Goal: Task Accomplishment & Management: Use online tool/utility

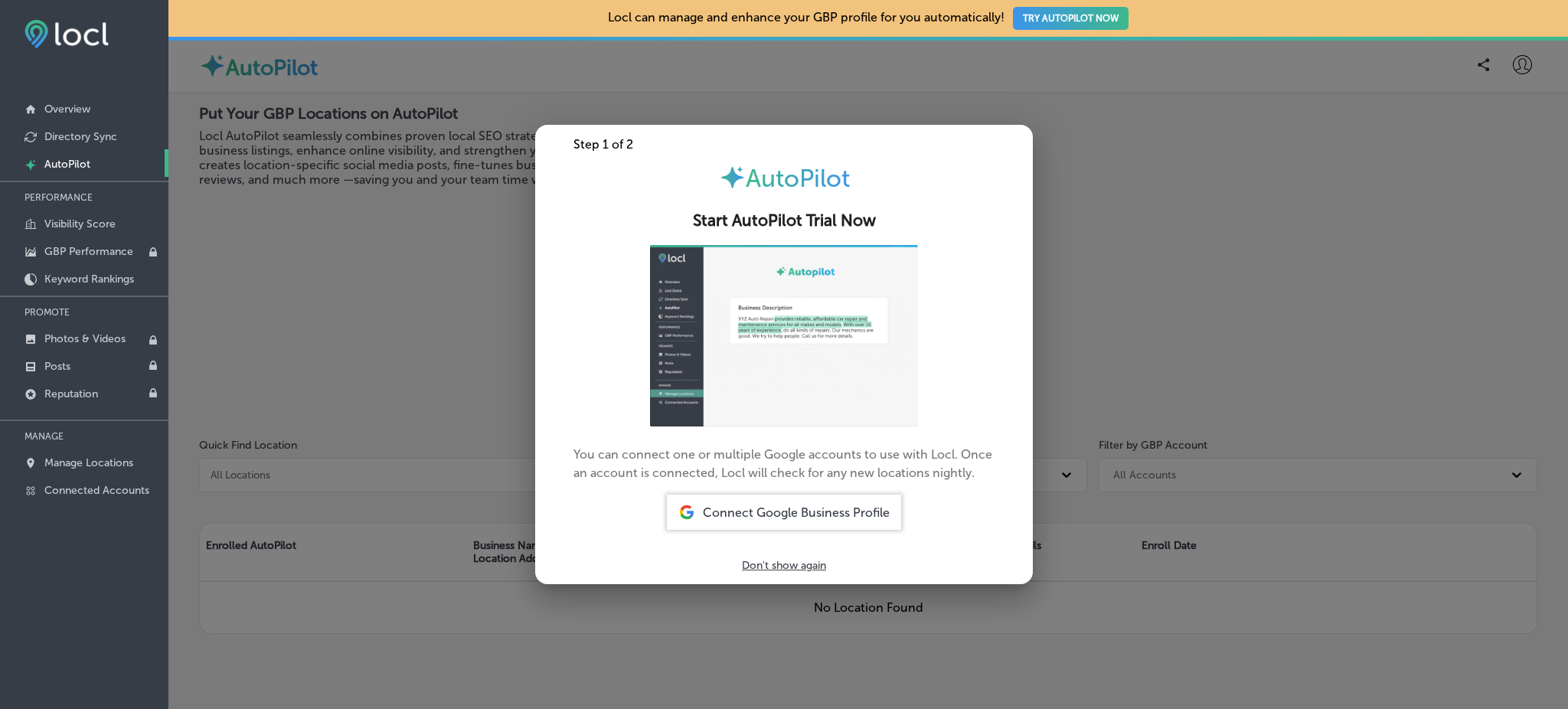
click at [347, 325] on div at bounding box center [784, 354] width 1568 height 709
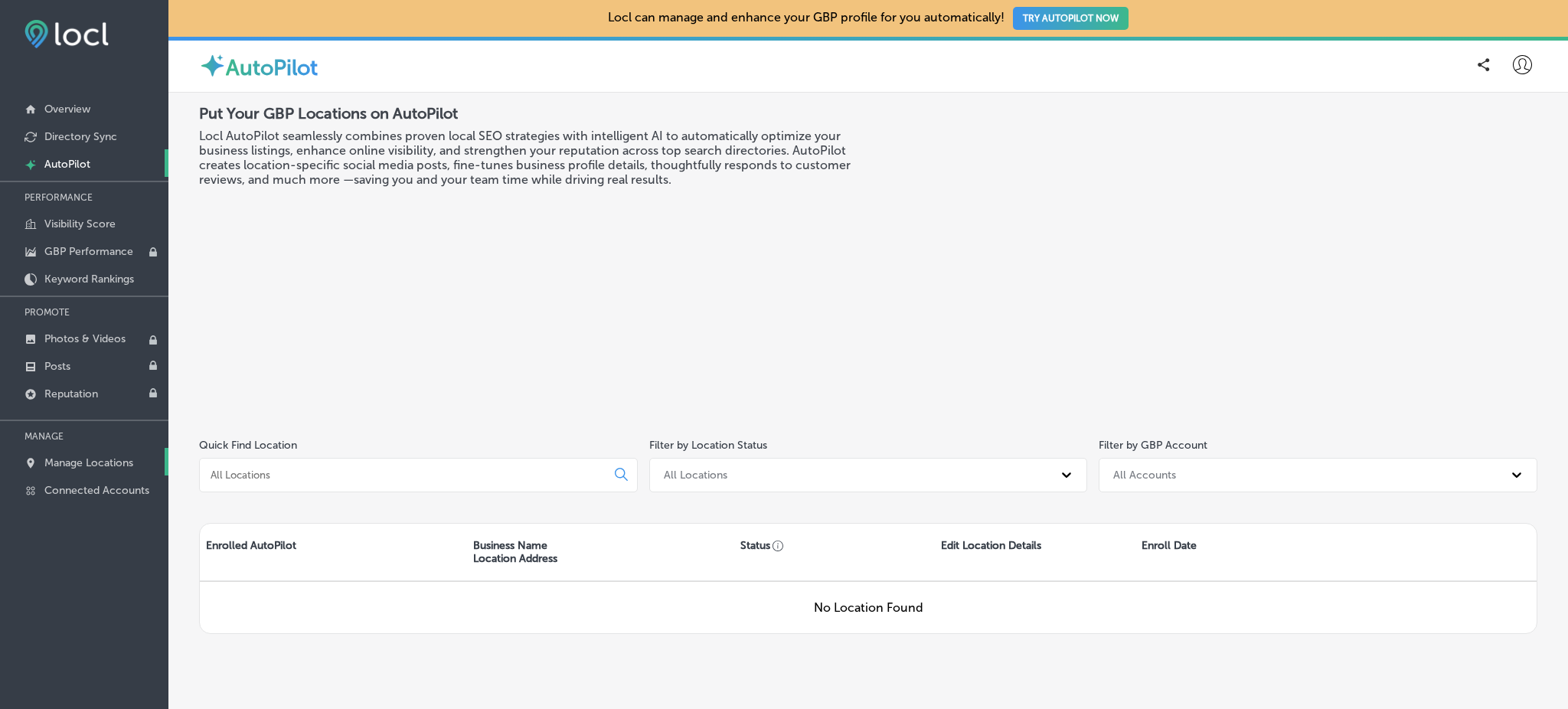
click at [51, 463] on p "Manage Locations" at bounding box center [88, 462] width 88 height 13
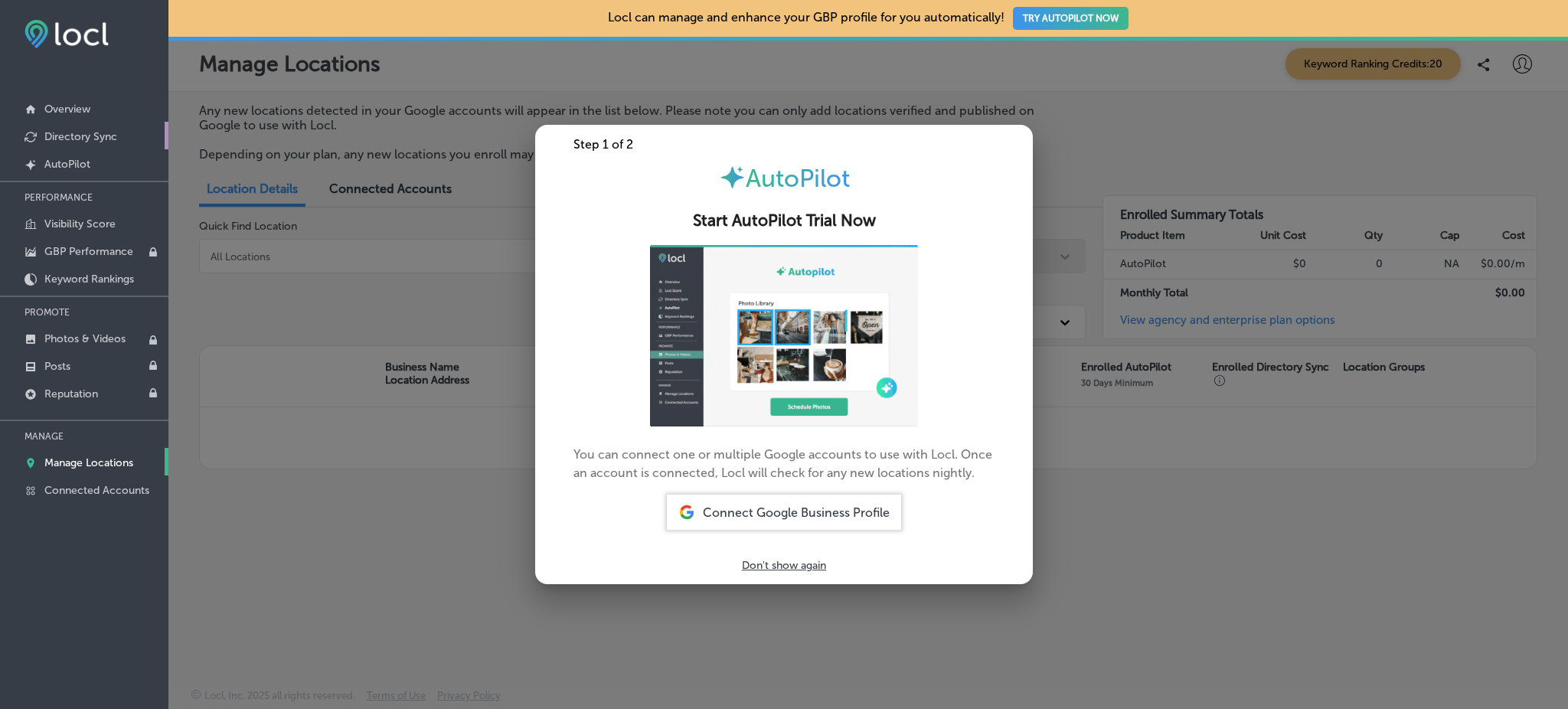
click at [113, 131] on p "Directory Sync" at bounding box center [81, 137] width 73 height 13
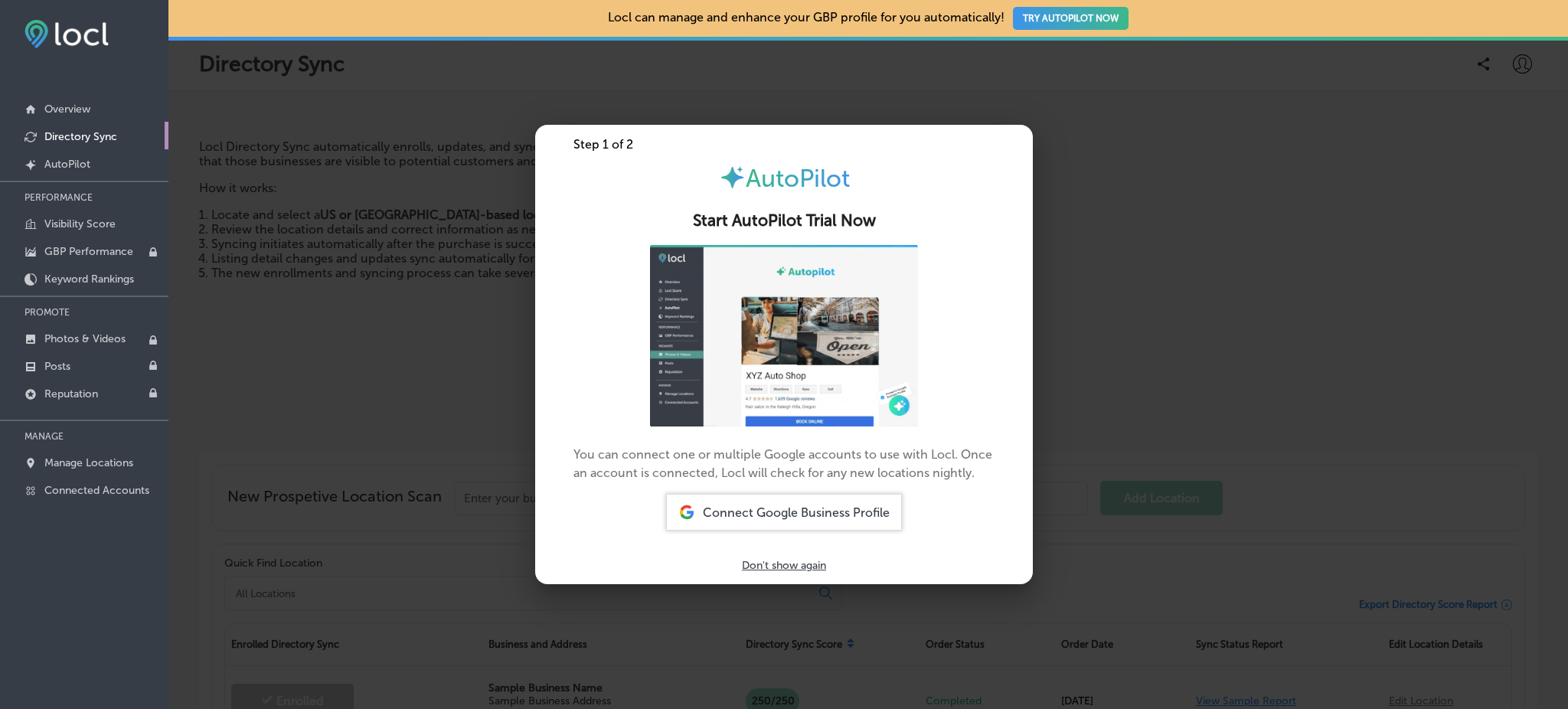
click at [458, 454] on div at bounding box center [784, 354] width 1568 height 709
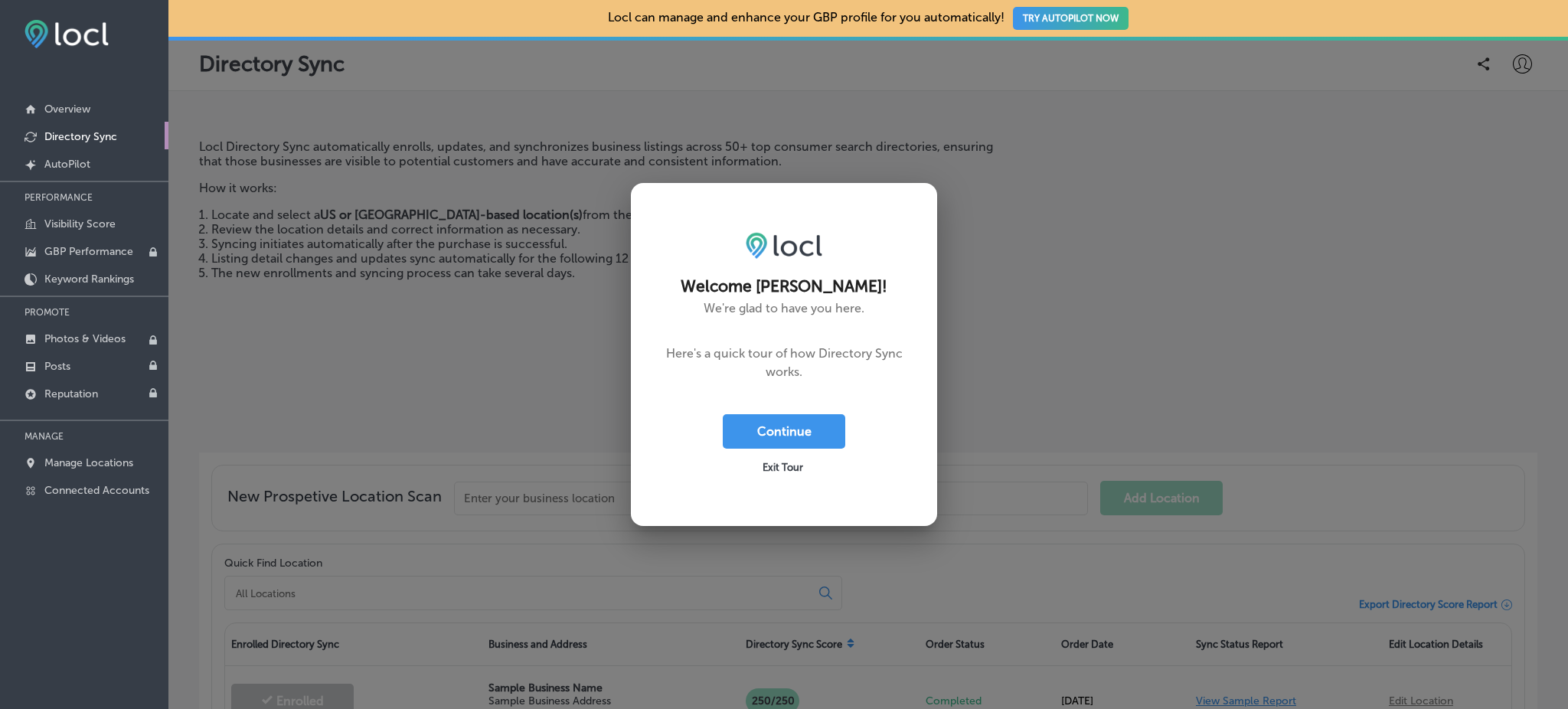
click at [790, 467] on span "Exit Tour" at bounding box center [783, 467] width 40 height 11
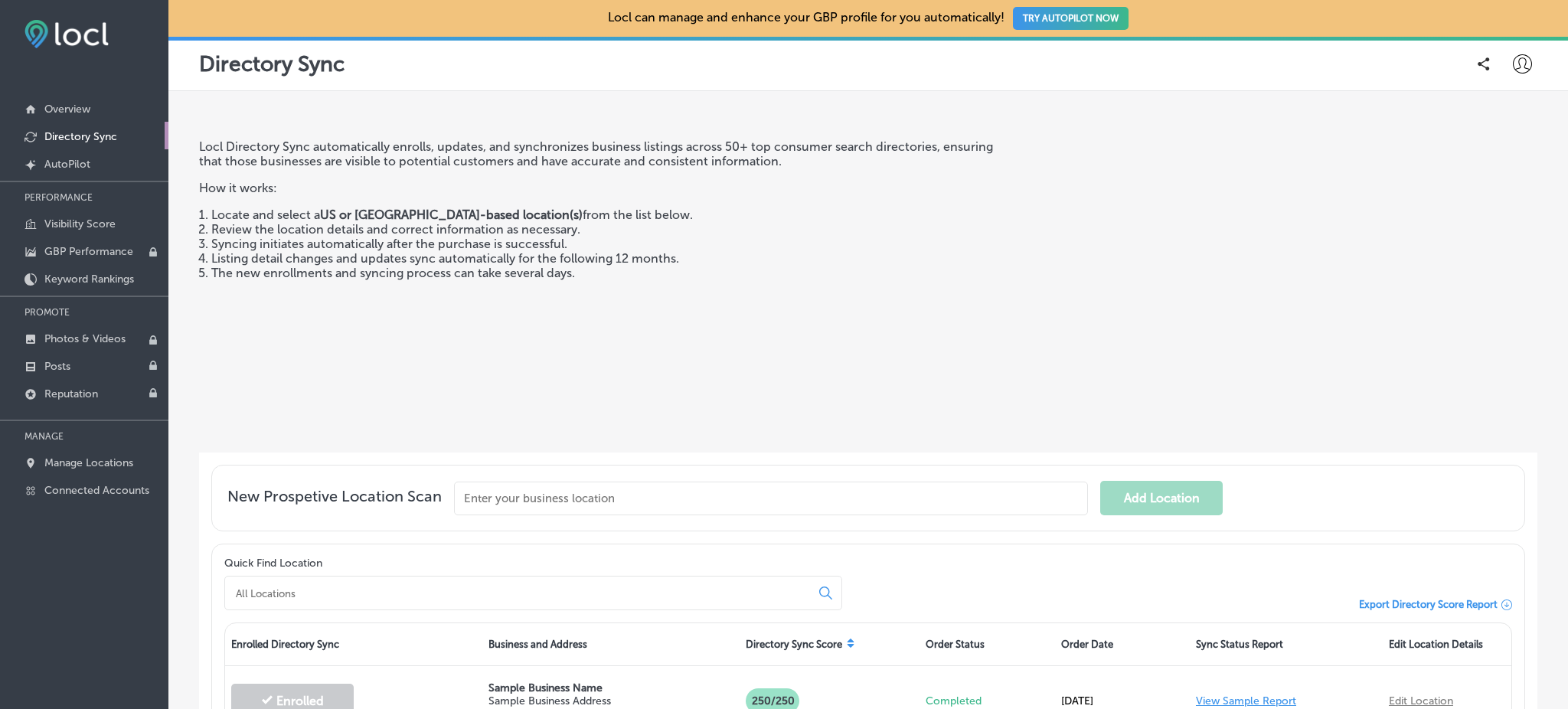
scroll to position [225, 0]
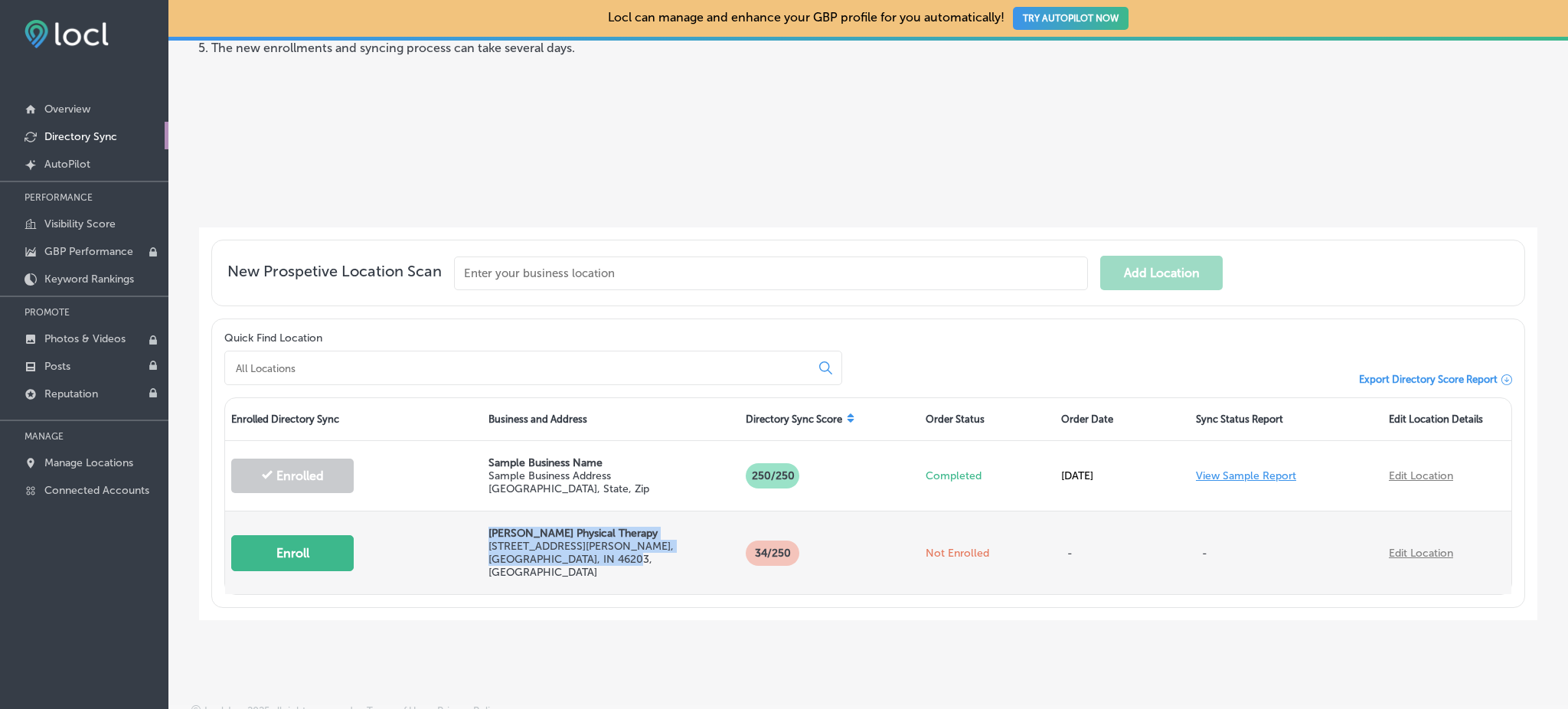
drag, startPoint x: 486, startPoint y: 530, endPoint x: 539, endPoint y: 559, distance: 60.4
click at [539, 559] on div "[PERSON_NAME] Physical Therapy [STREET_ADDRESS][PERSON_NAME]" at bounding box center [611, 552] width 245 height 52
copy div "[PERSON_NAME] Physical Therapy [STREET_ADDRESS][PERSON_NAME]"
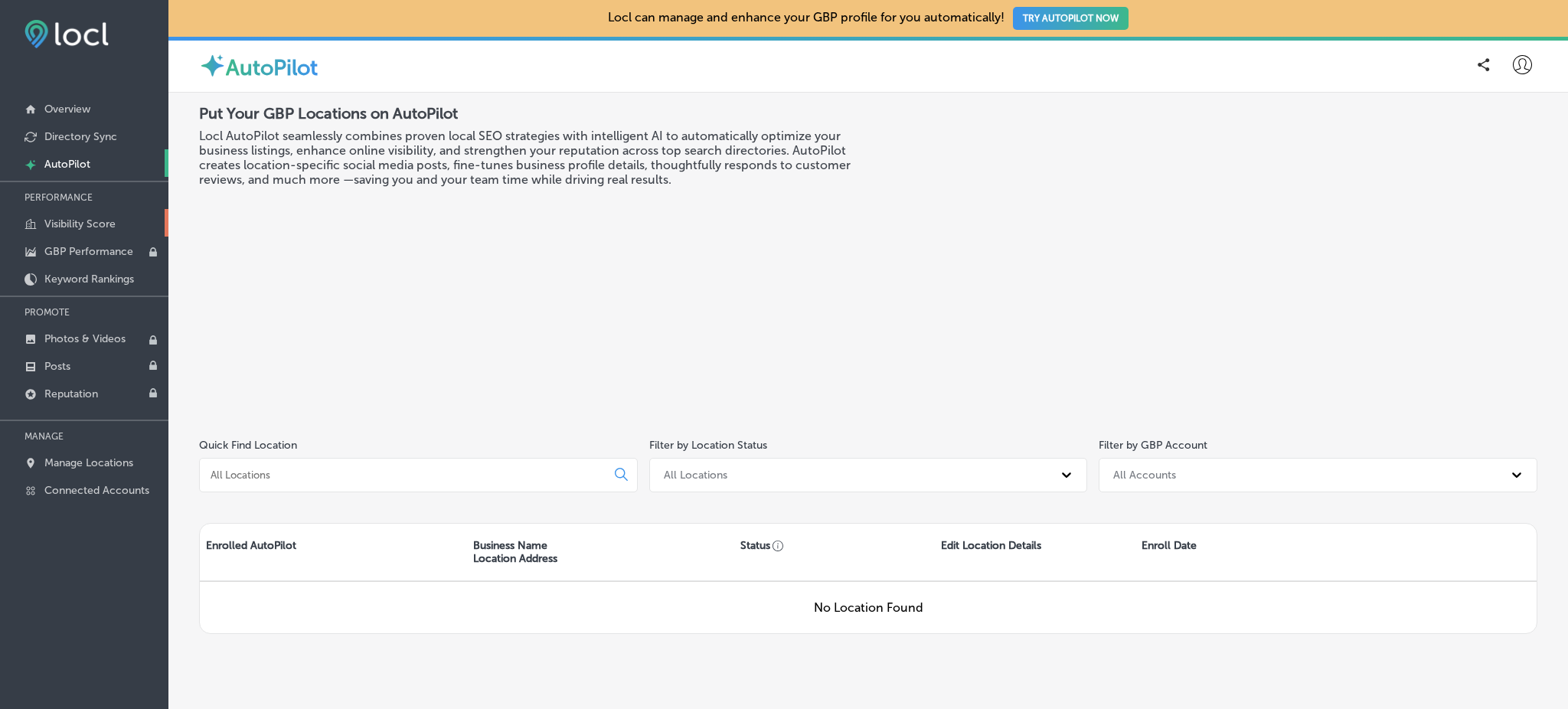
click at [101, 228] on link "Visibility Score" at bounding box center [84, 222] width 168 height 27
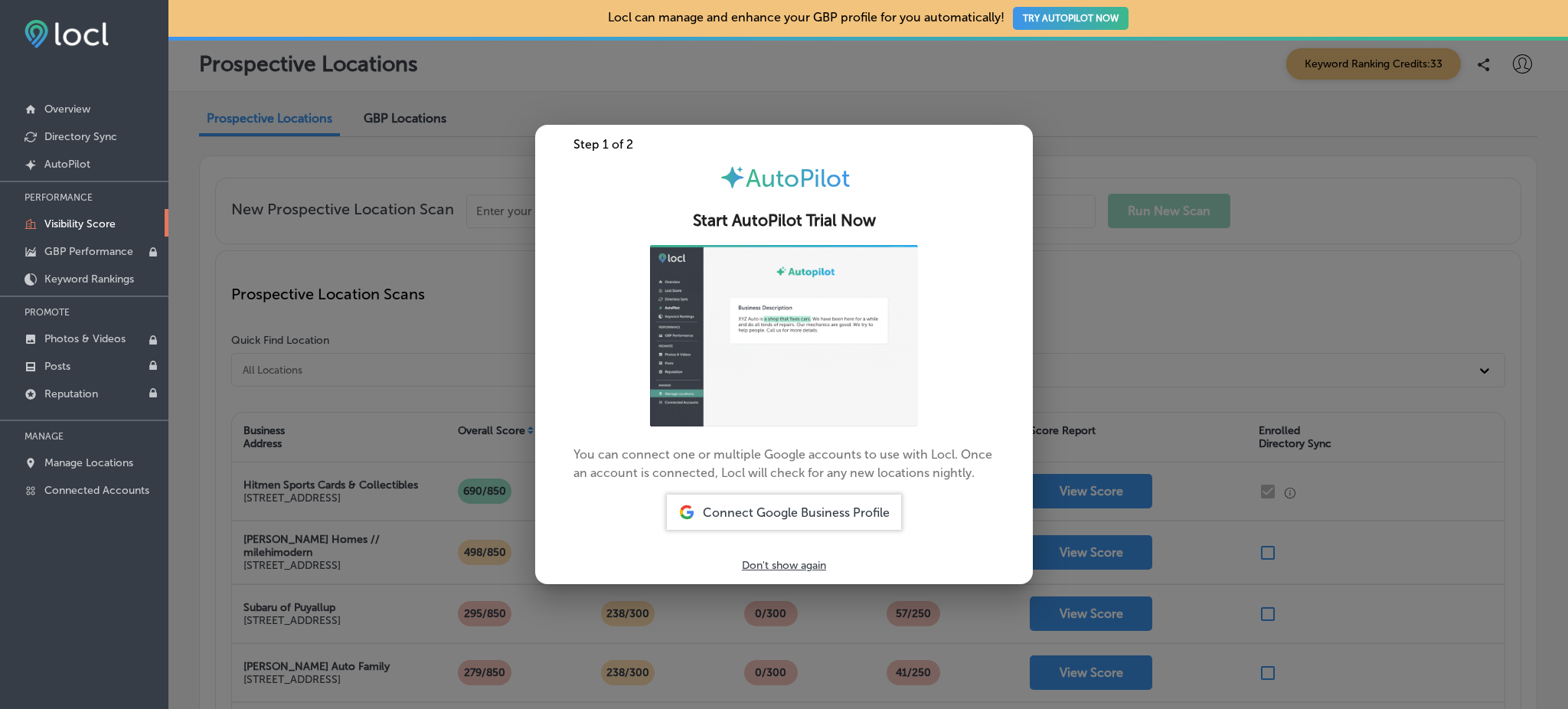
click at [387, 316] on div at bounding box center [784, 354] width 1568 height 709
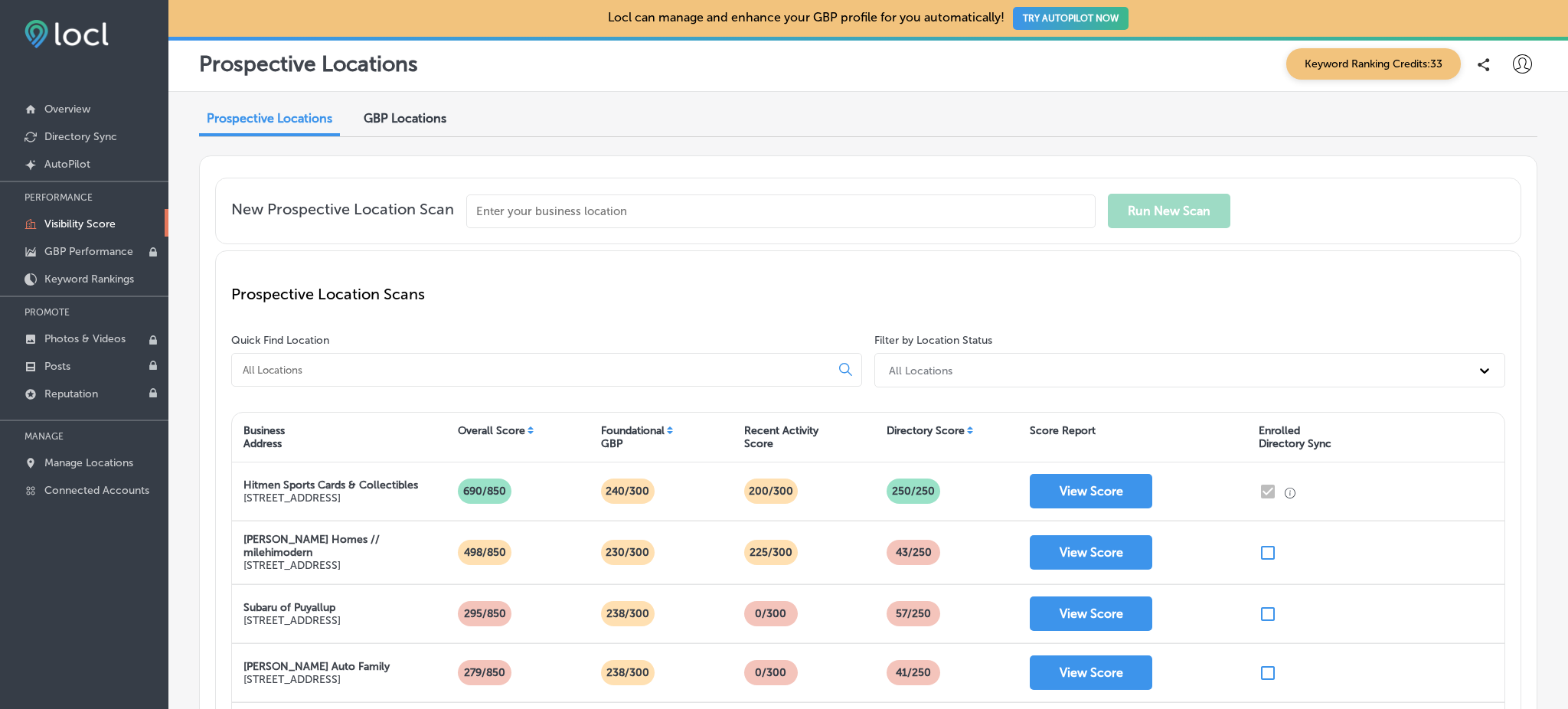
click at [378, 369] on input at bounding box center [533, 370] width 586 height 14
paste input "Victor Physical Therapy 3939, South Emerson Avenue , Indianapolis, IN 46203, US"
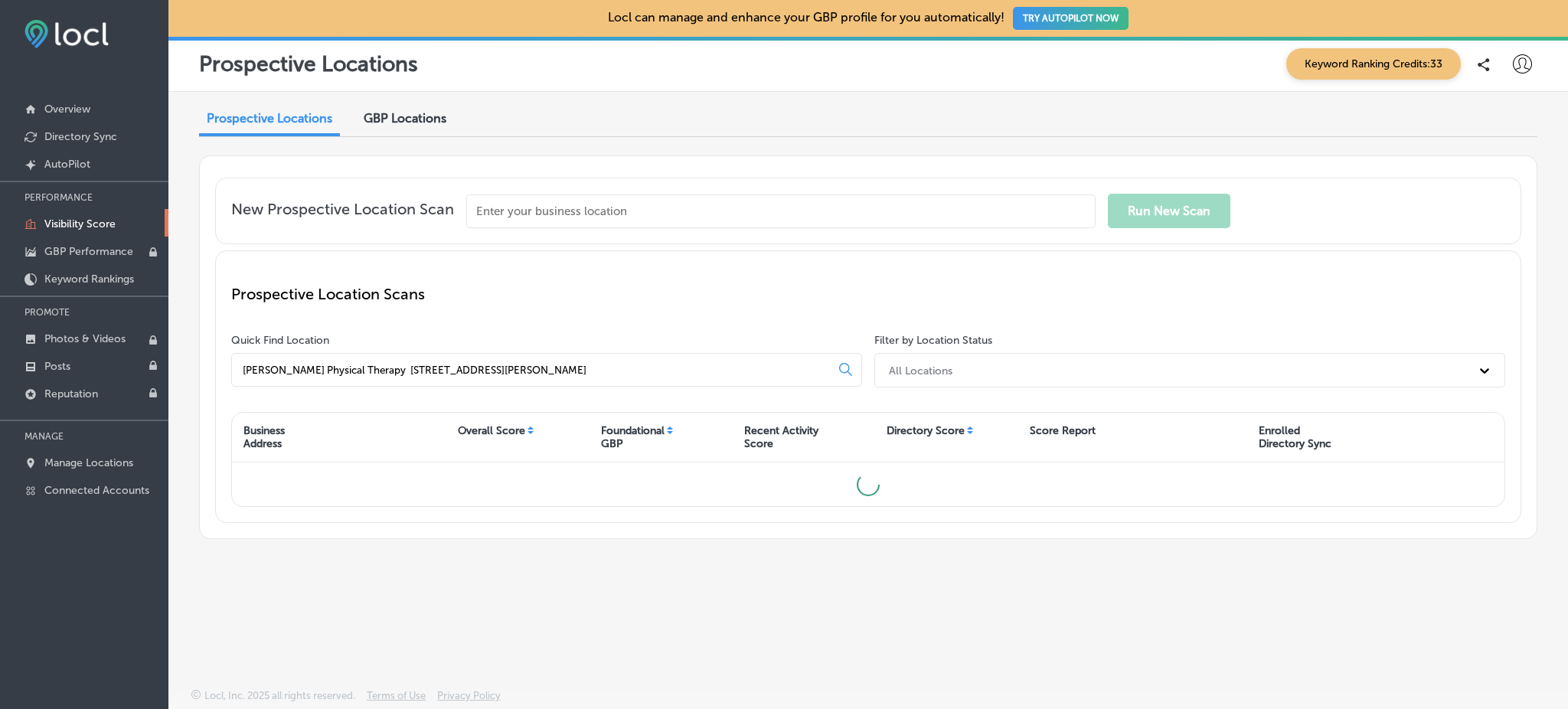
type input "Victor Physical Therapy 3939, South Emerson Avenue , Indianapolis, IN 46203, US"
click at [712, 203] on input "text" at bounding box center [781, 211] width 629 height 33
paste input "Victor Physical Therapy 3939, South Emerson Avenue , Indianapolis, IN 46203, US"
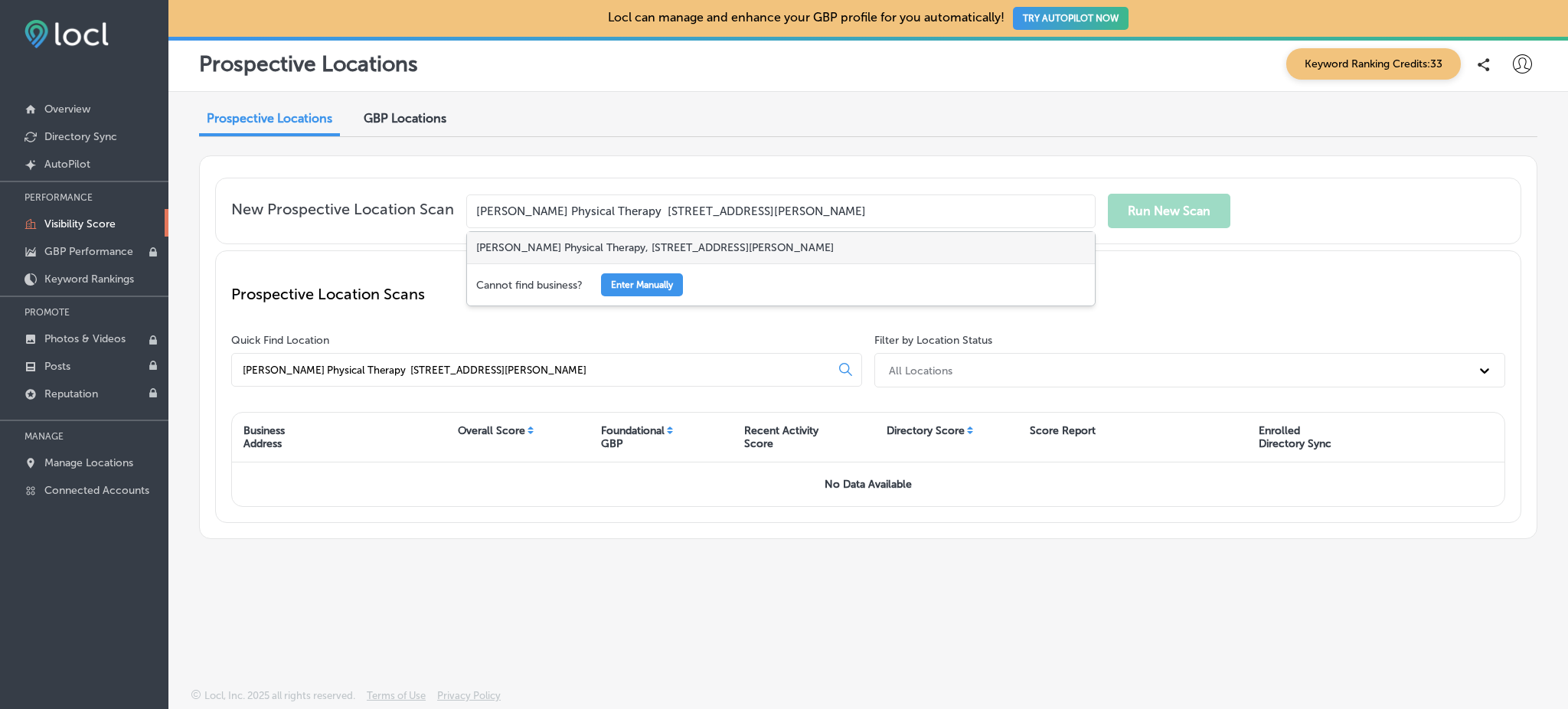
click at [705, 247] on div "Victor Physical Therapy, 3939 South Emerson Avenue, Indianapolis, IN 46203, USA" at bounding box center [780, 248] width 628 height 32
type input "Victor Physical Therapy, 3939 South Emerson Avenue, Indianapolis, IN 46203, USA"
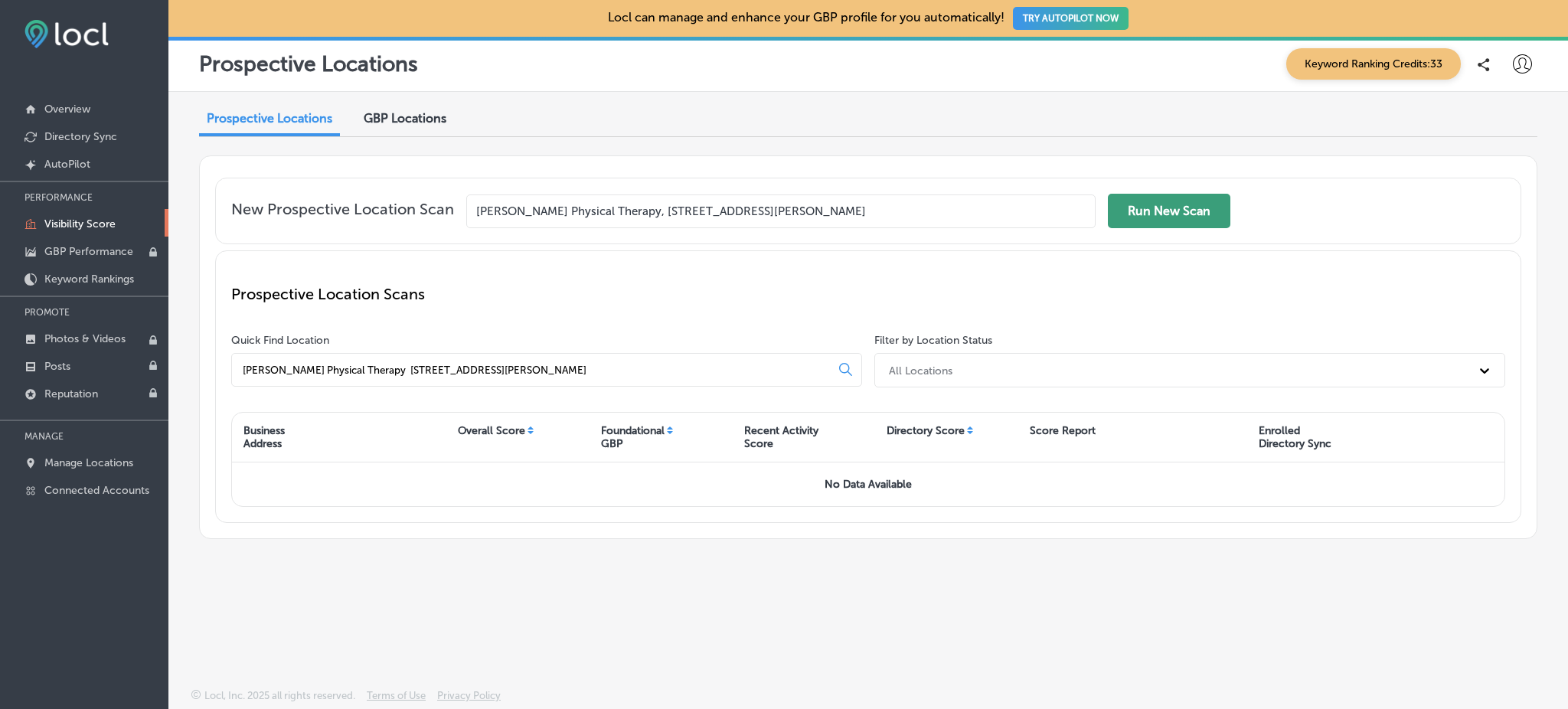
click at [1136, 213] on button "Run New Scan" at bounding box center [1169, 210] width 123 height 34
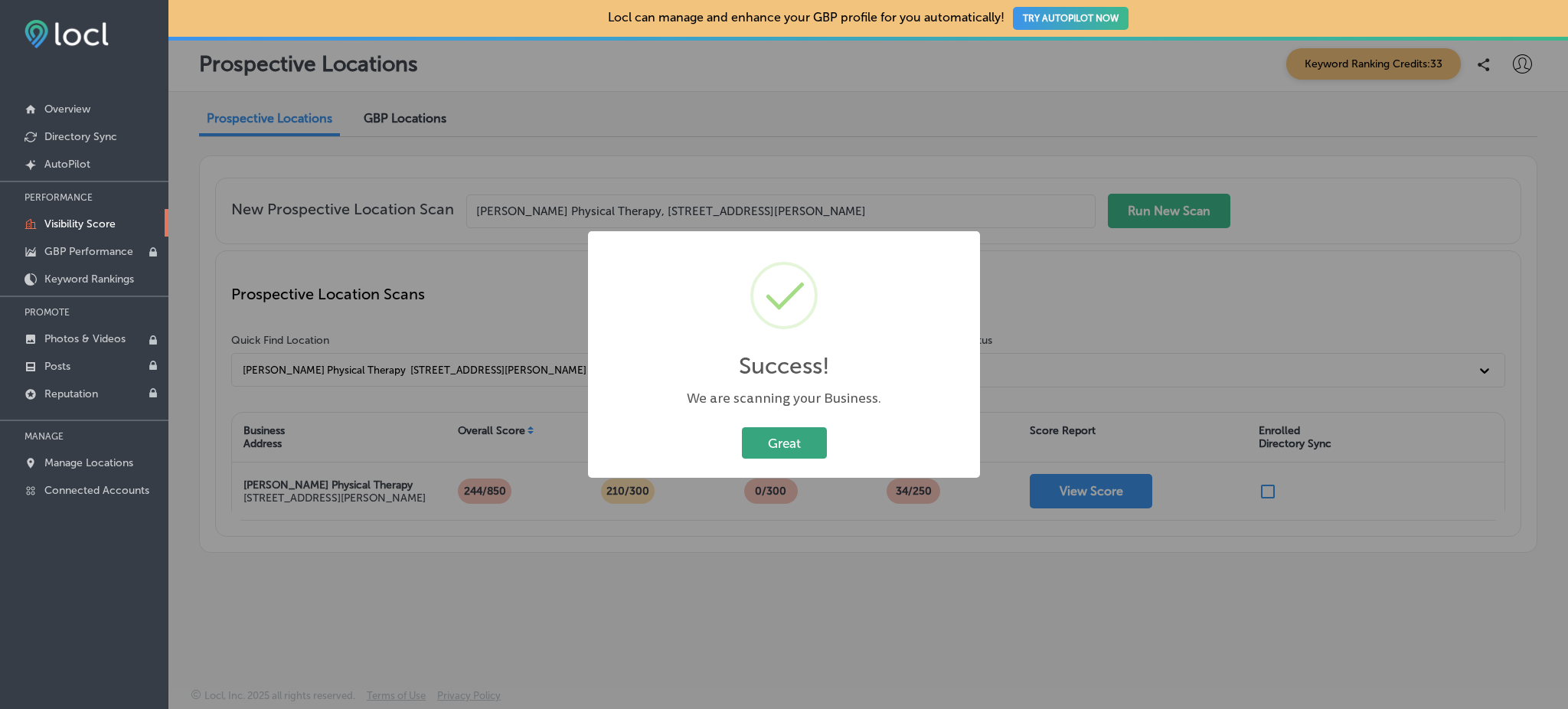
click at [793, 448] on button "Great" at bounding box center [784, 443] width 85 height 32
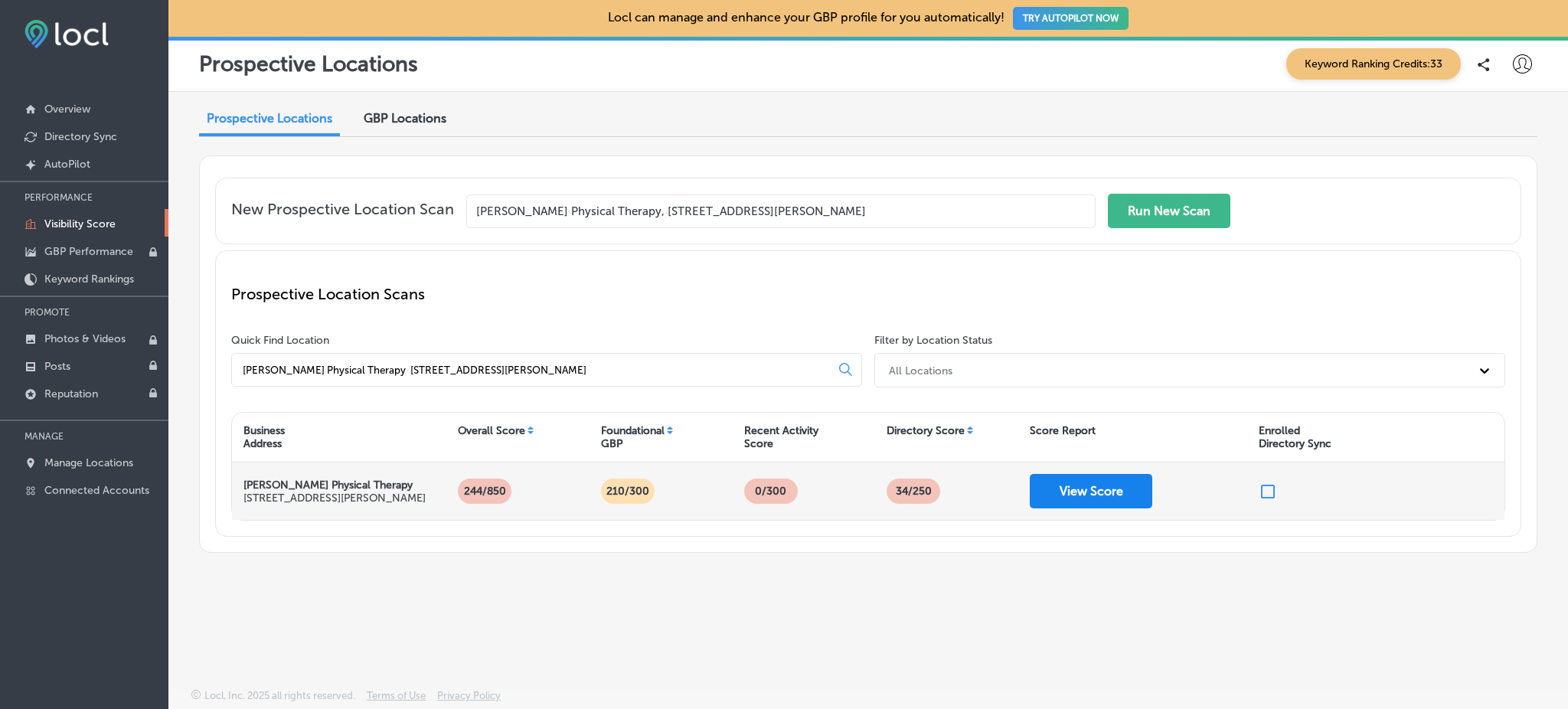
click at [1118, 491] on button "View Score" at bounding box center [1091, 490] width 123 height 34
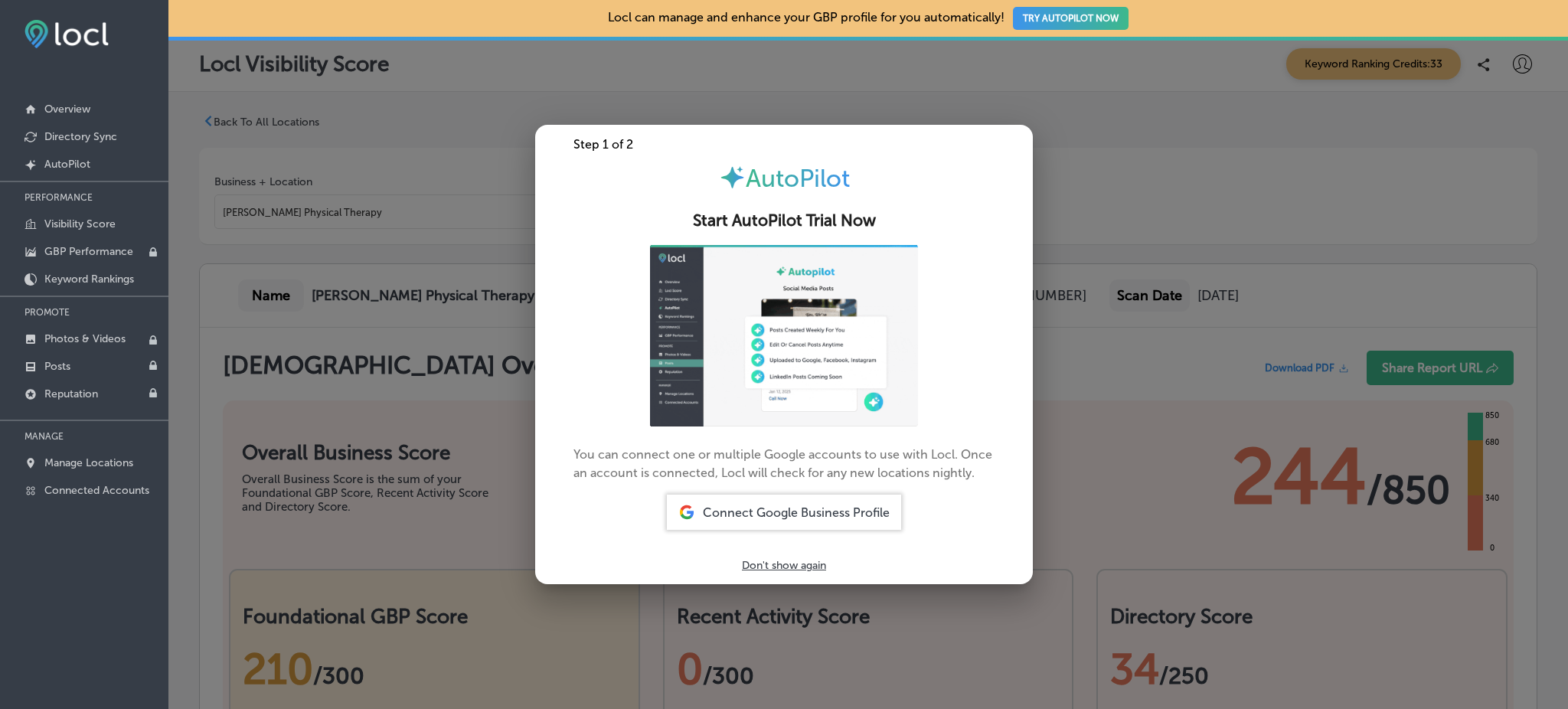
click at [795, 563] on p "Don't show again" at bounding box center [784, 565] width 84 height 13
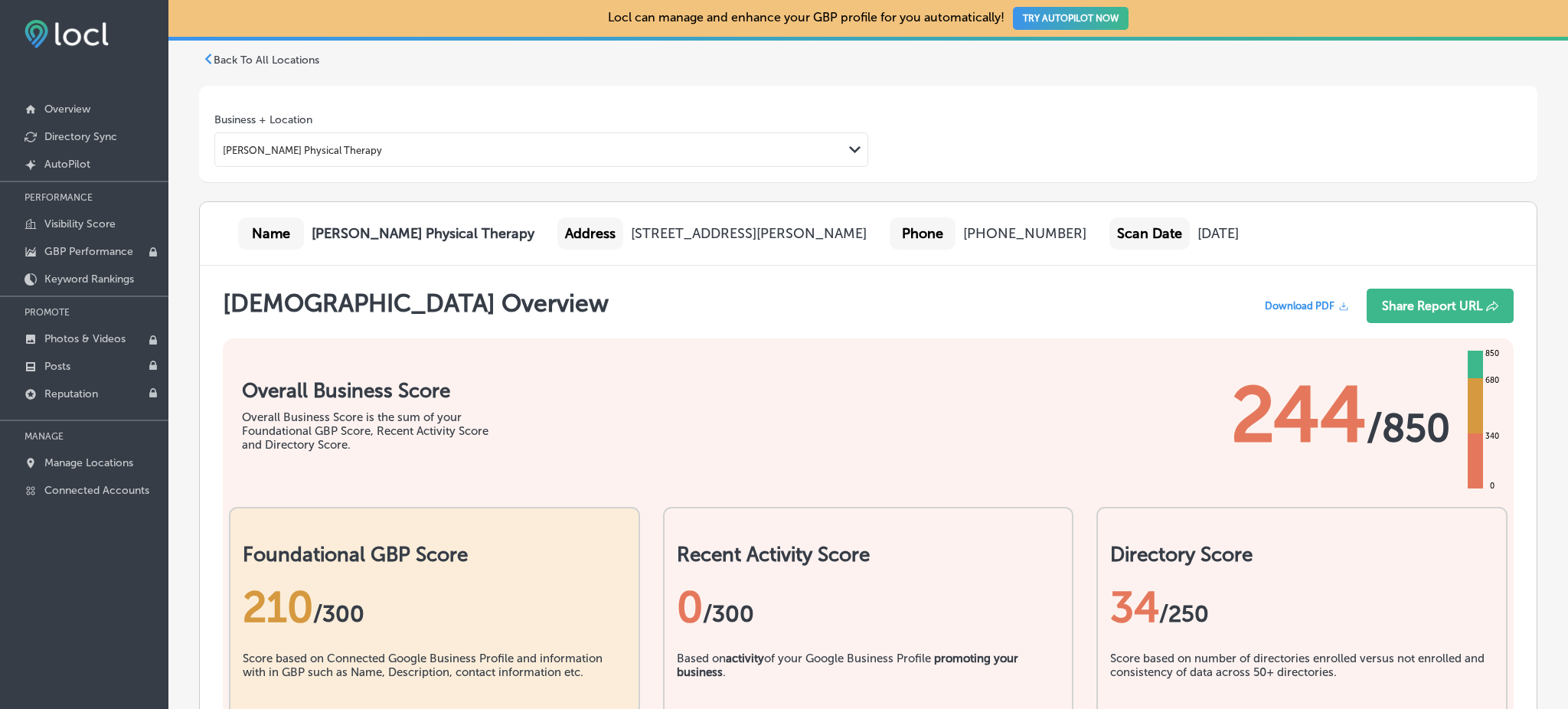
scroll to position [61, 0]
click at [1282, 306] on span "Download PDF" at bounding box center [1300, 306] width 70 height 11
